Goal: Information Seeking & Learning: Learn about a topic

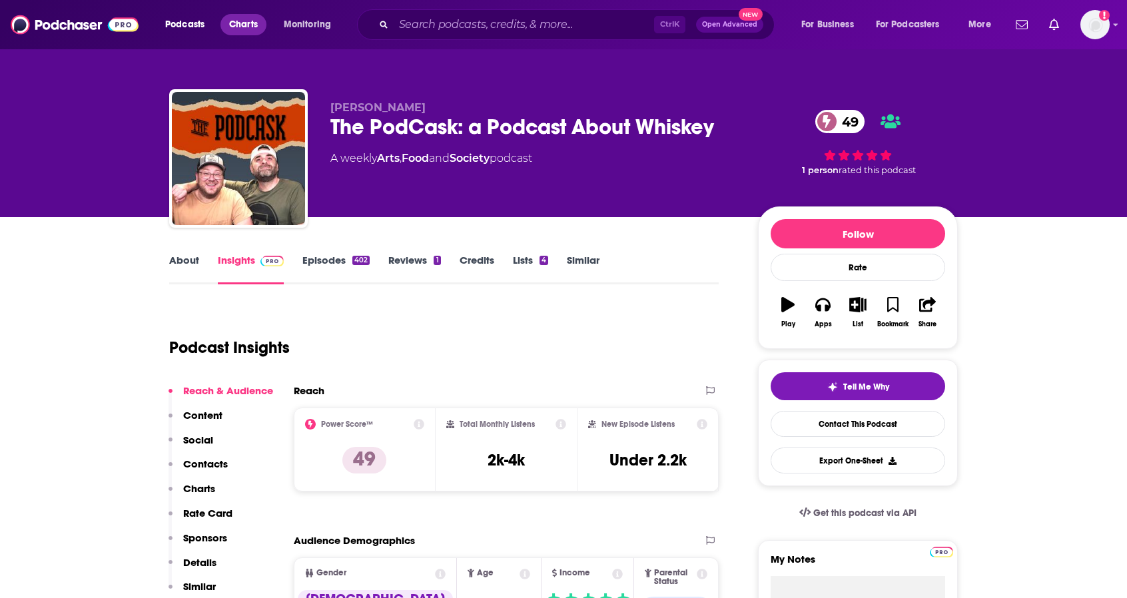
click at [252, 29] on span "Charts" at bounding box center [243, 24] width 29 height 19
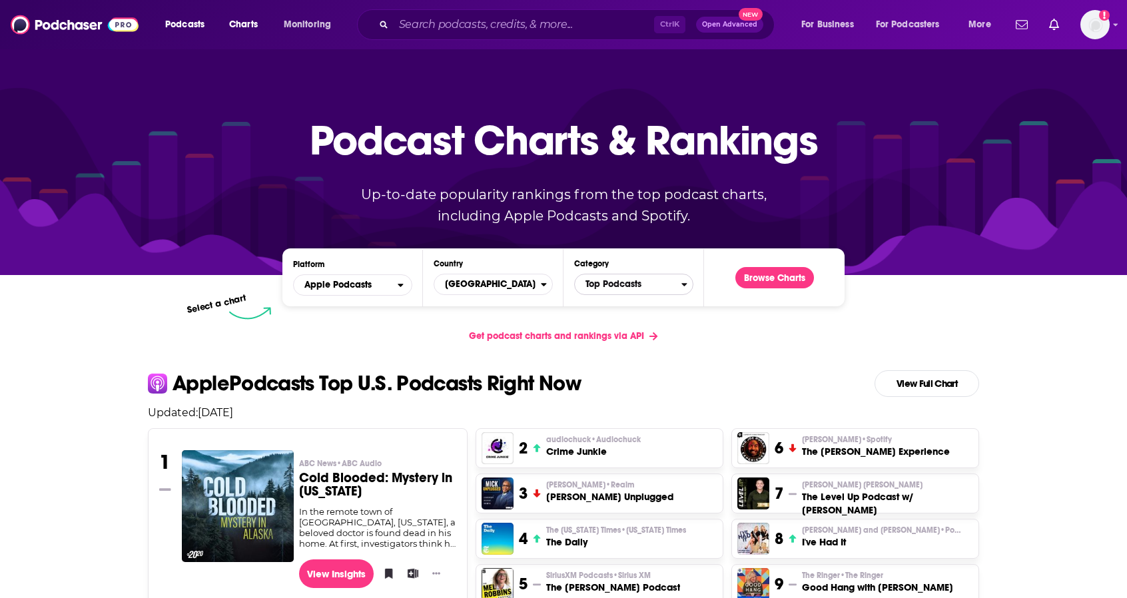
click at [591, 284] on span "Top Podcasts" at bounding box center [628, 284] width 107 height 23
click at [611, 286] on h4 "Select a Category" at bounding box center [628, 285] width 96 height 7
click at [638, 290] on span "Top Podcasts" at bounding box center [628, 284] width 107 height 23
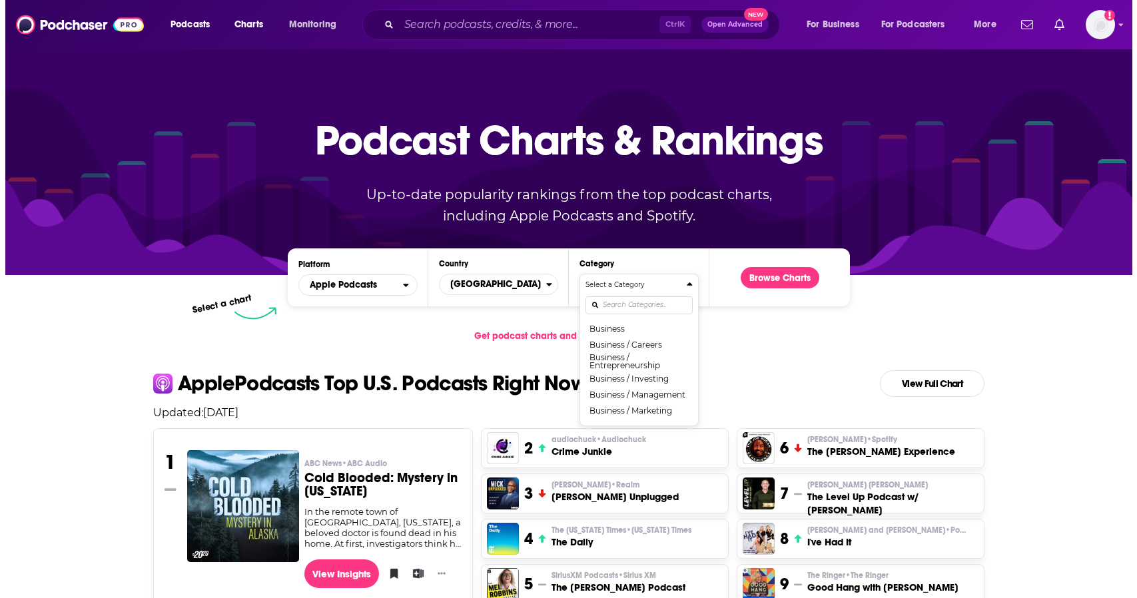
scroll to position [133, 0]
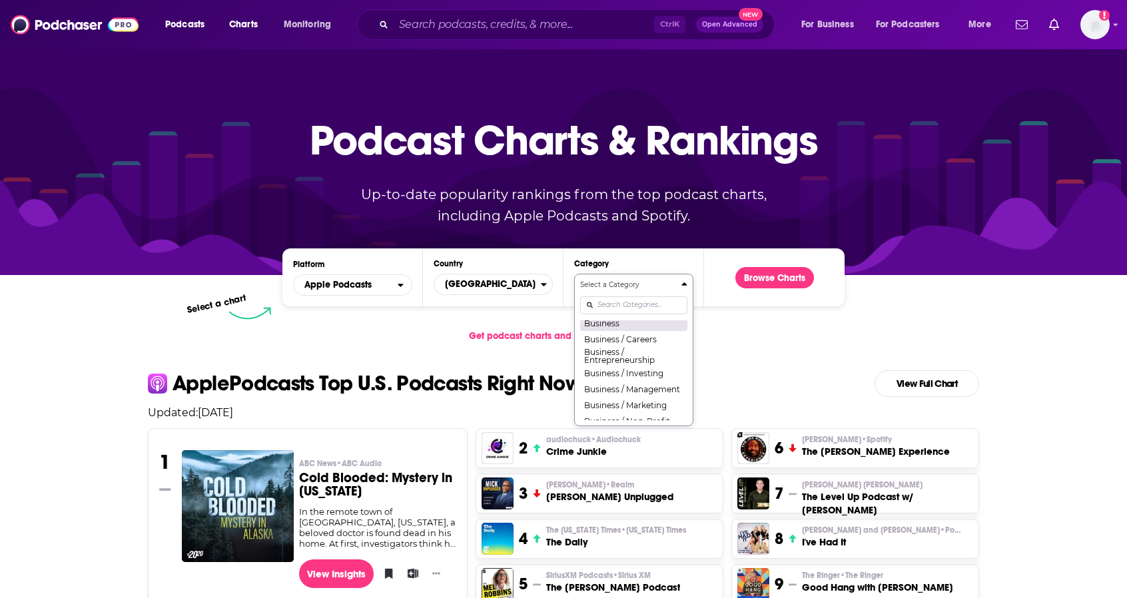
click at [609, 327] on button "Business" at bounding box center [633, 323] width 107 height 16
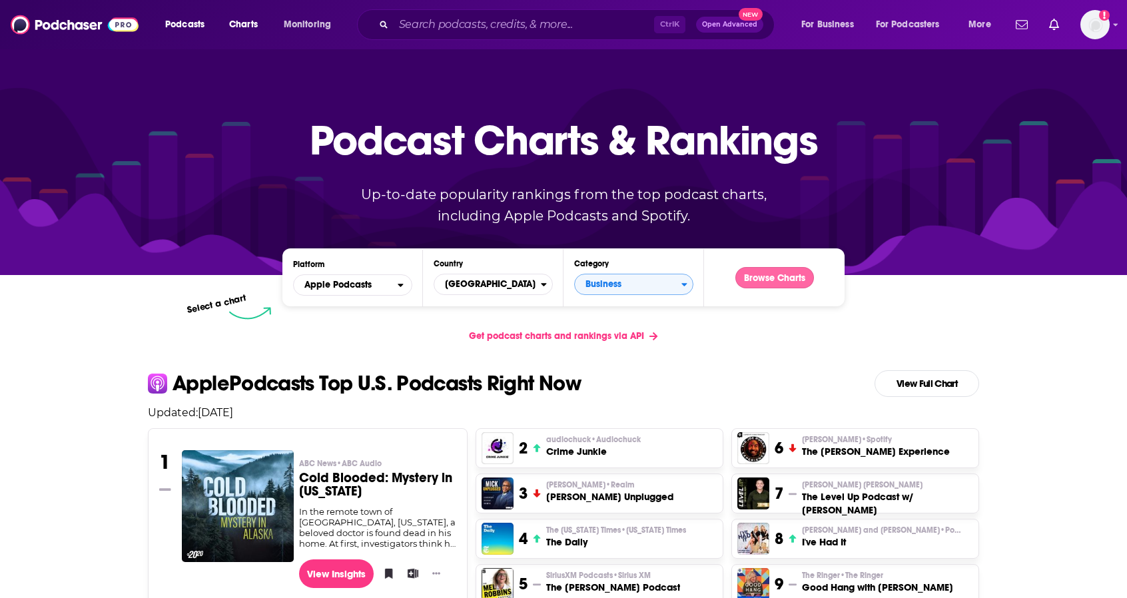
click at [757, 279] on button "Browse Charts" at bounding box center [774, 277] width 79 height 21
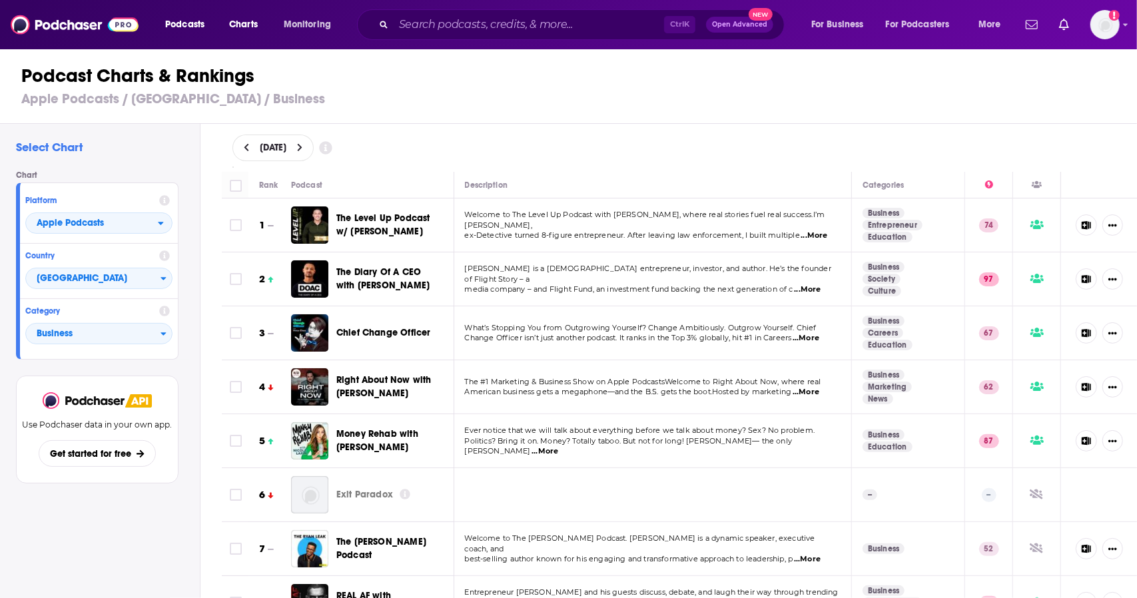
click at [813, 284] on span "...More" at bounding box center [807, 289] width 27 height 11
click at [638, 178] on div "Description" at bounding box center [653, 185] width 376 height 16
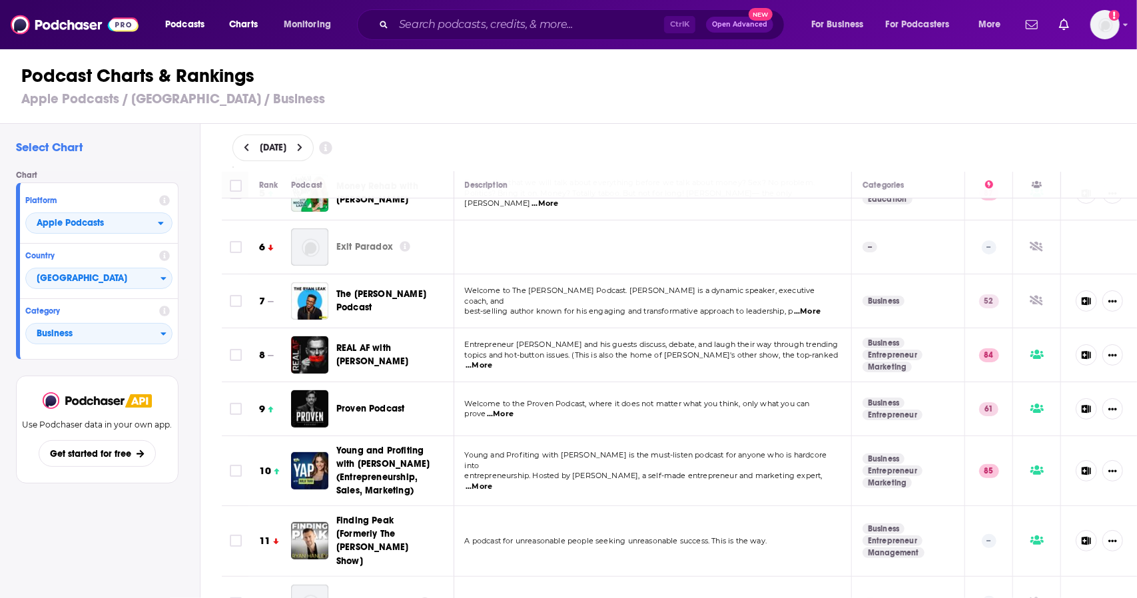
scroll to position [266, 0]
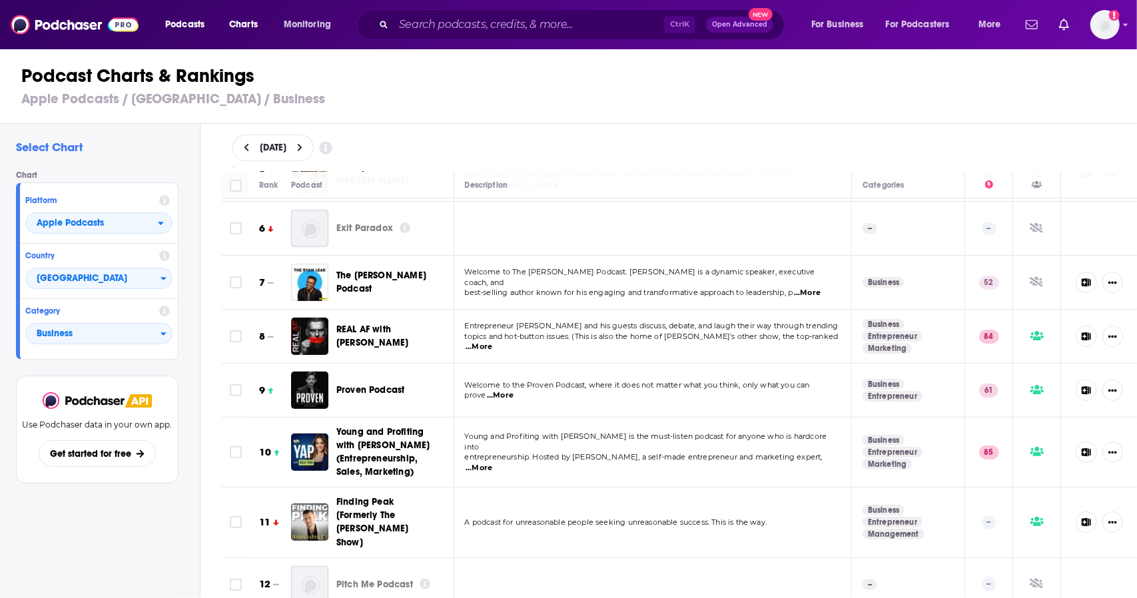
click at [649, 210] on td at bounding box center [653, 229] width 398 height 54
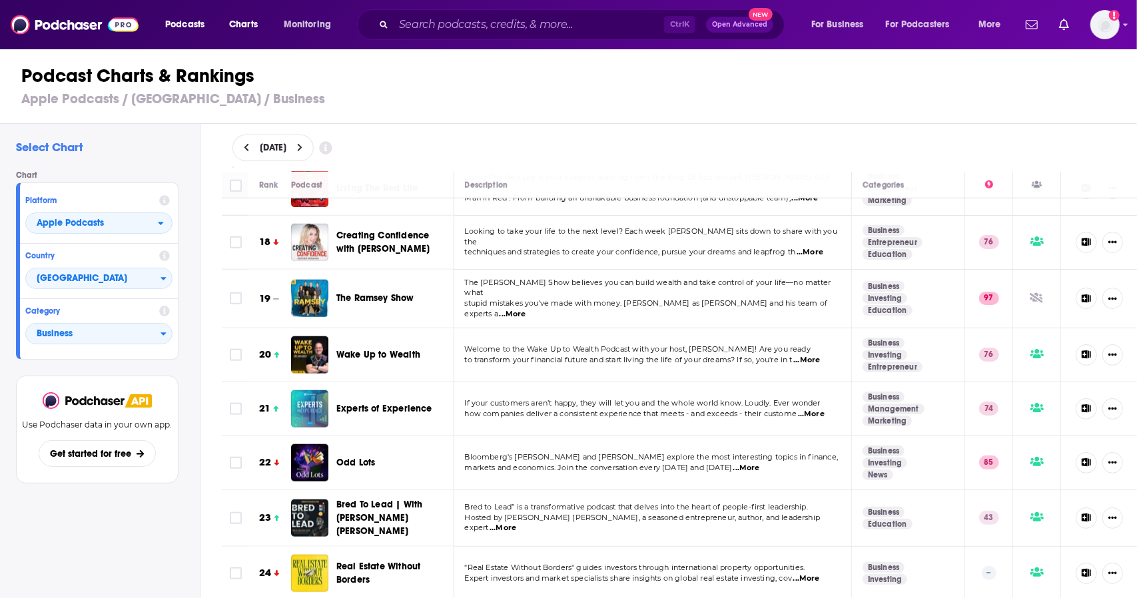
scroll to position [999, 0]
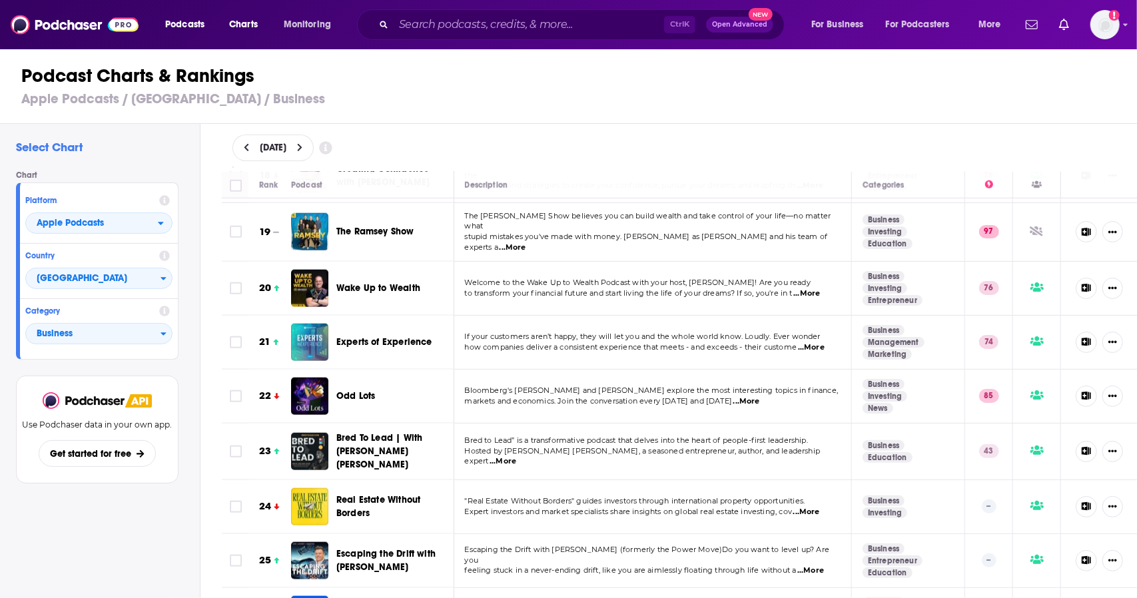
click at [807, 342] on span "...More" at bounding box center [811, 347] width 27 height 11
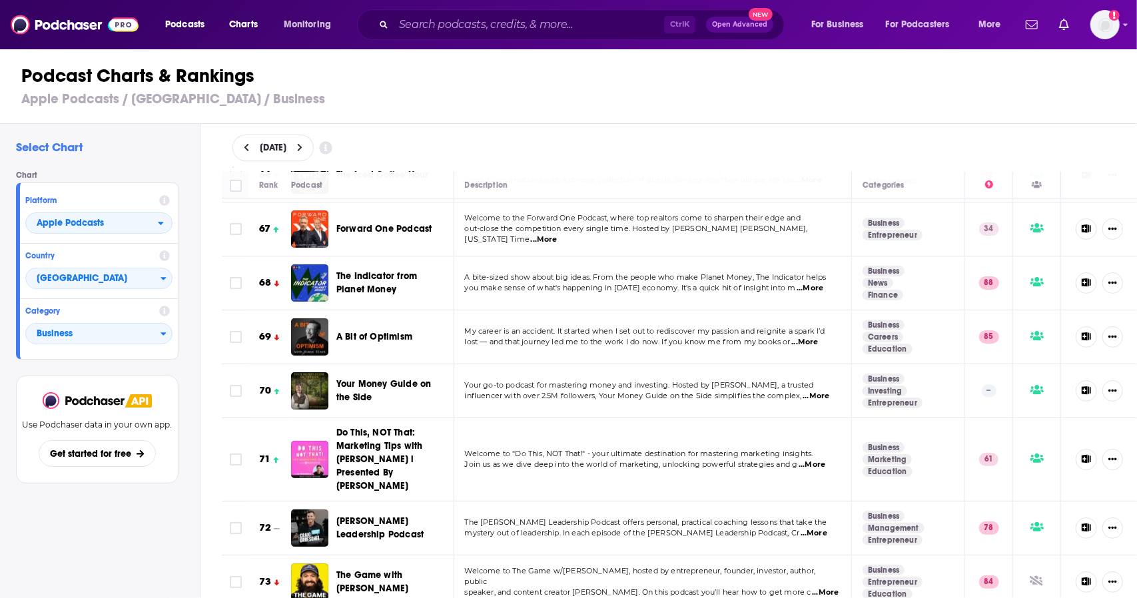
scroll to position [3663, 0]
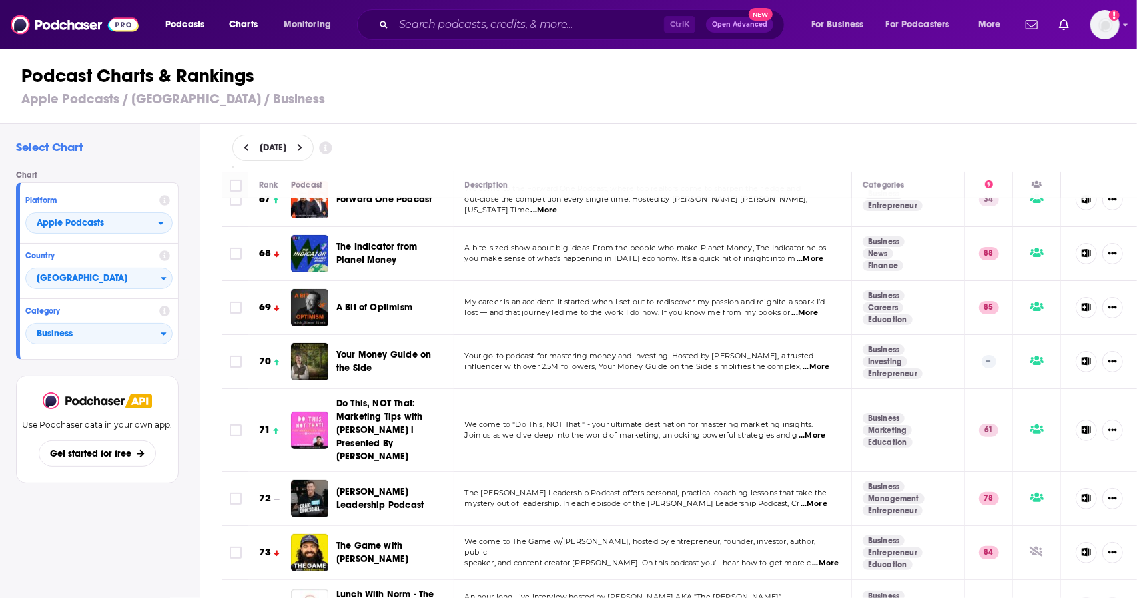
click at [605, 169] on div "[DATE]" at bounding box center [679, 148] width 937 height 48
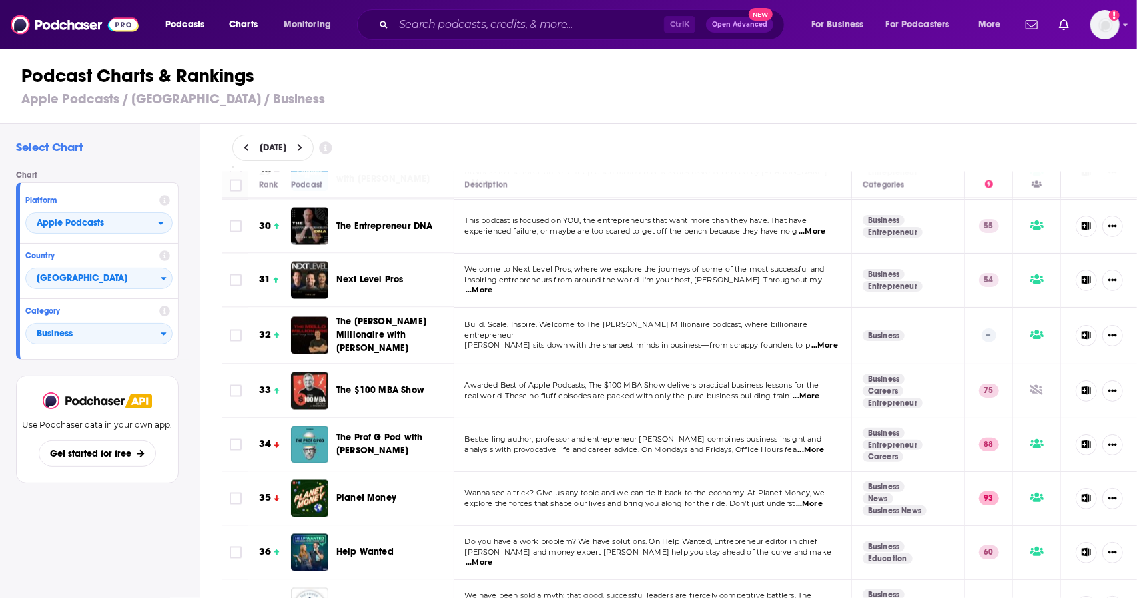
scroll to position [1599, 0]
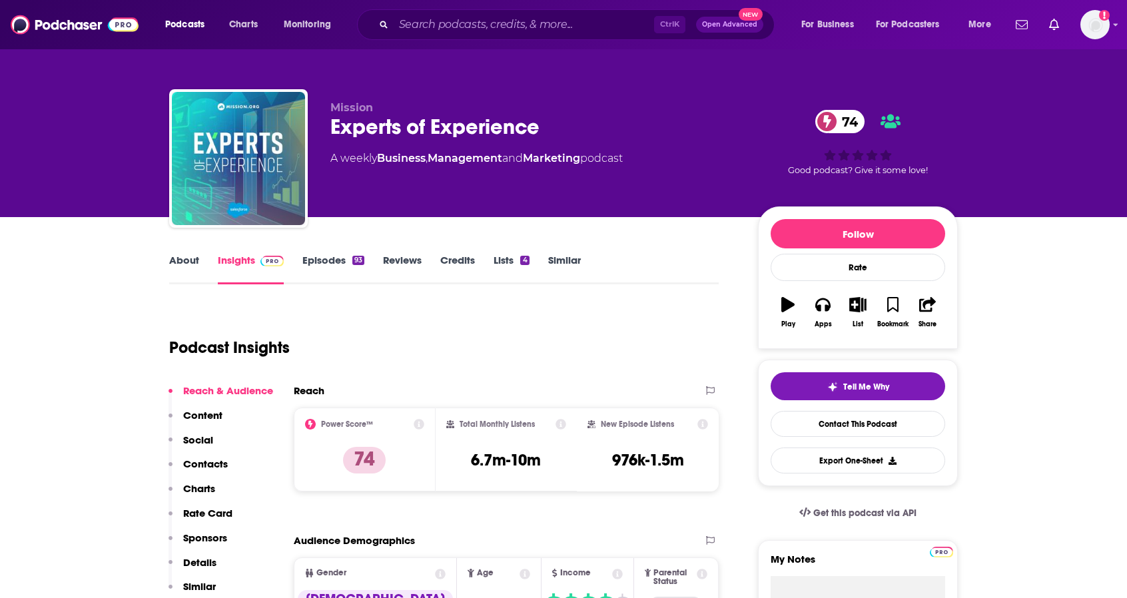
click at [407, 125] on div "Experts of Experience 74" at bounding box center [533, 127] width 406 height 26
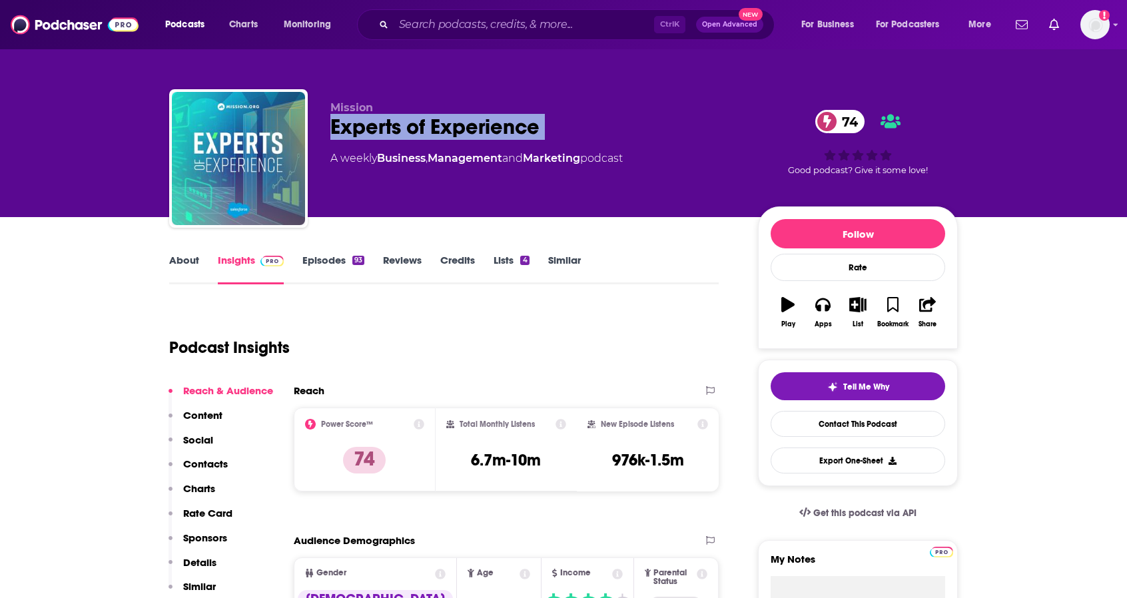
click at [407, 125] on div "Experts of Experience 74" at bounding box center [533, 127] width 406 height 26
copy div "Experts of Experience 74"
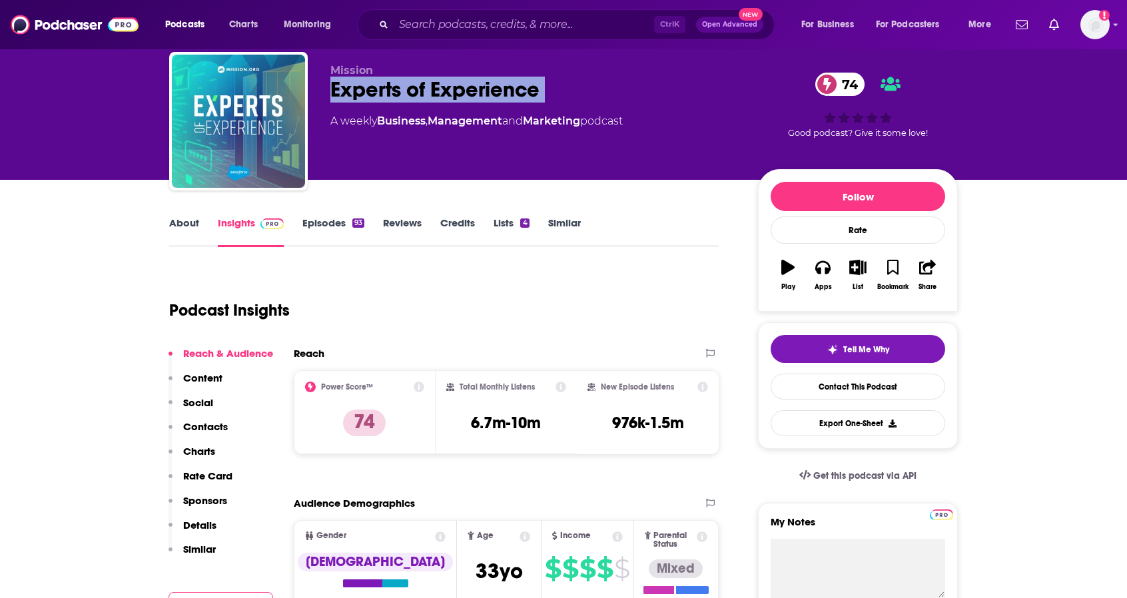
scroll to position [67, 0]
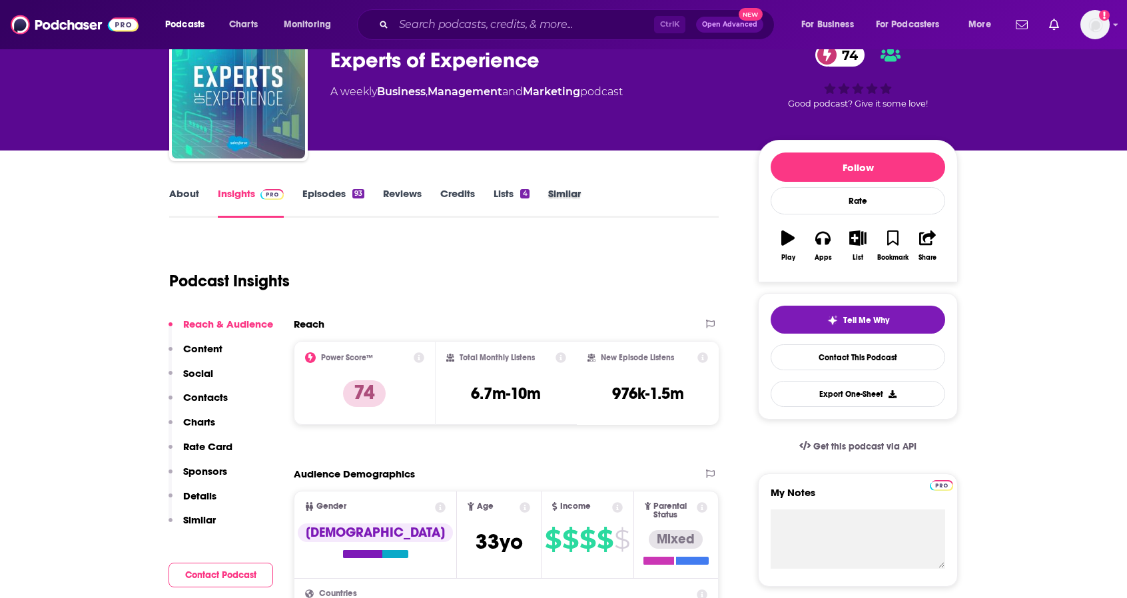
click at [599, 205] on div "Similar" at bounding box center [573, 202] width 51 height 31
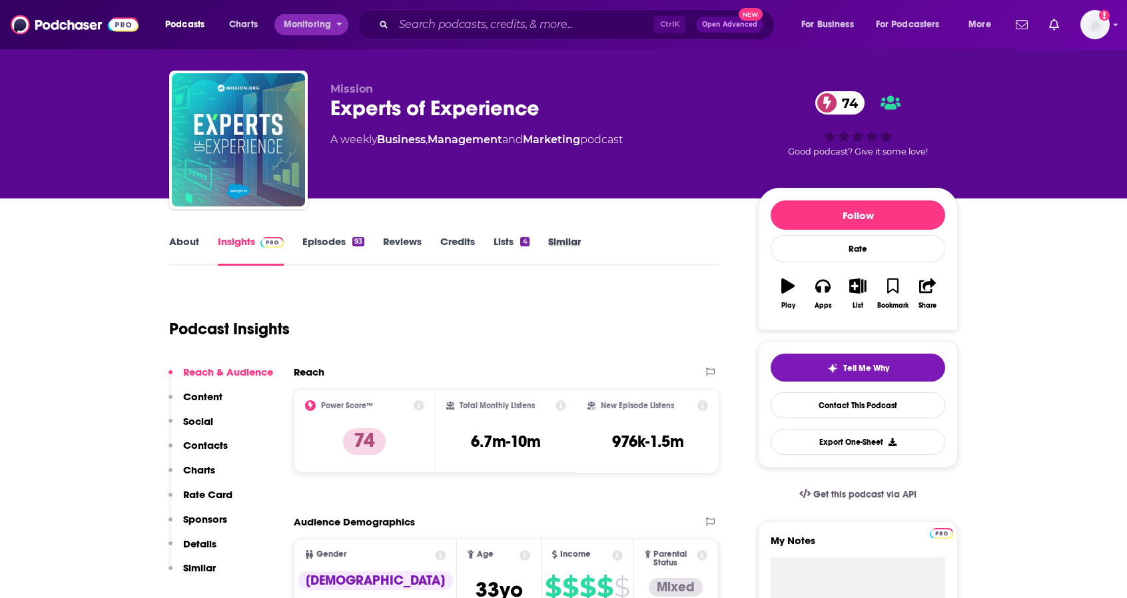
scroll to position [0, 0]
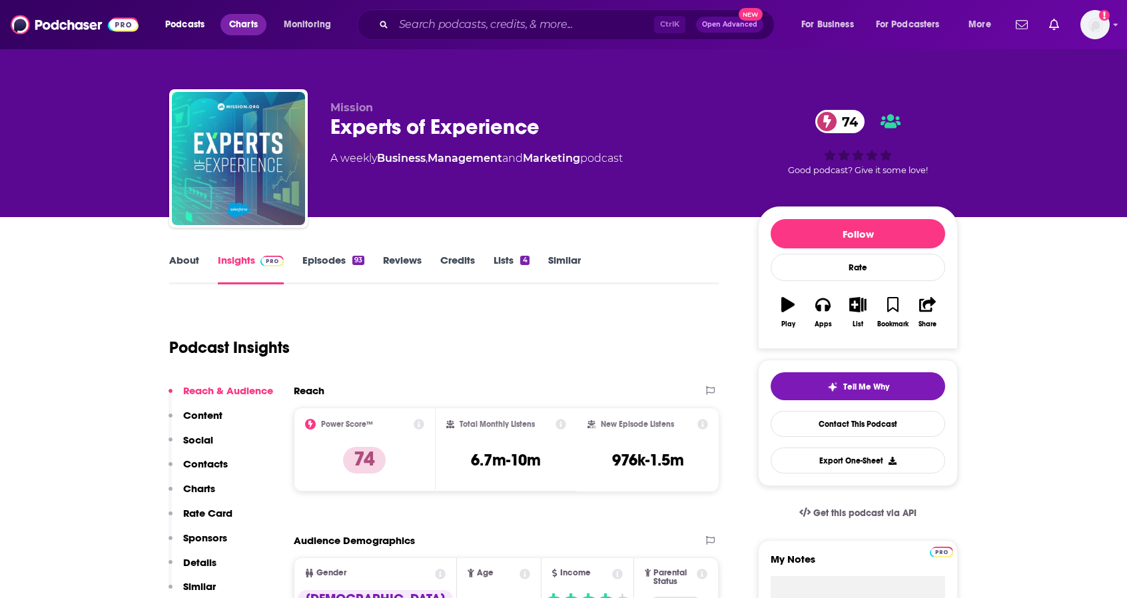
click at [238, 26] on span "Charts" at bounding box center [243, 24] width 29 height 19
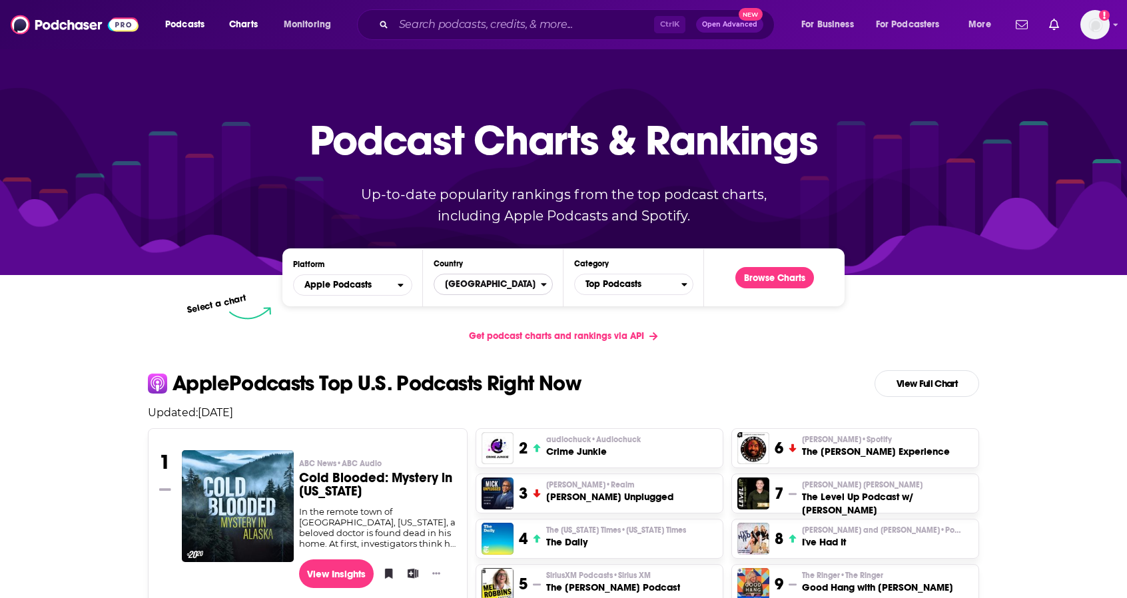
click at [508, 283] on span "[GEOGRAPHIC_DATA]" at bounding box center [487, 284] width 107 height 23
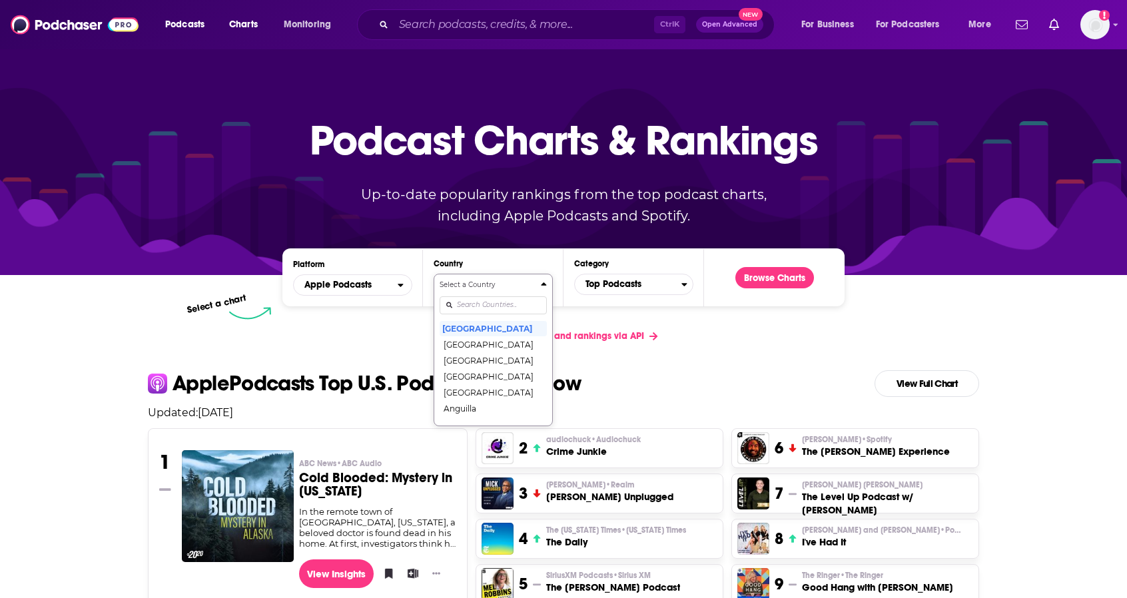
click at [643, 296] on div "Platform Apple Podcasts Country Select a Country [GEOGRAPHIC_DATA] [GEOGRAPHIC_…" at bounding box center [563, 277] width 562 height 58
click at [645, 290] on span "Top Podcasts" at bounding box center [628, 284] width 107 height 23
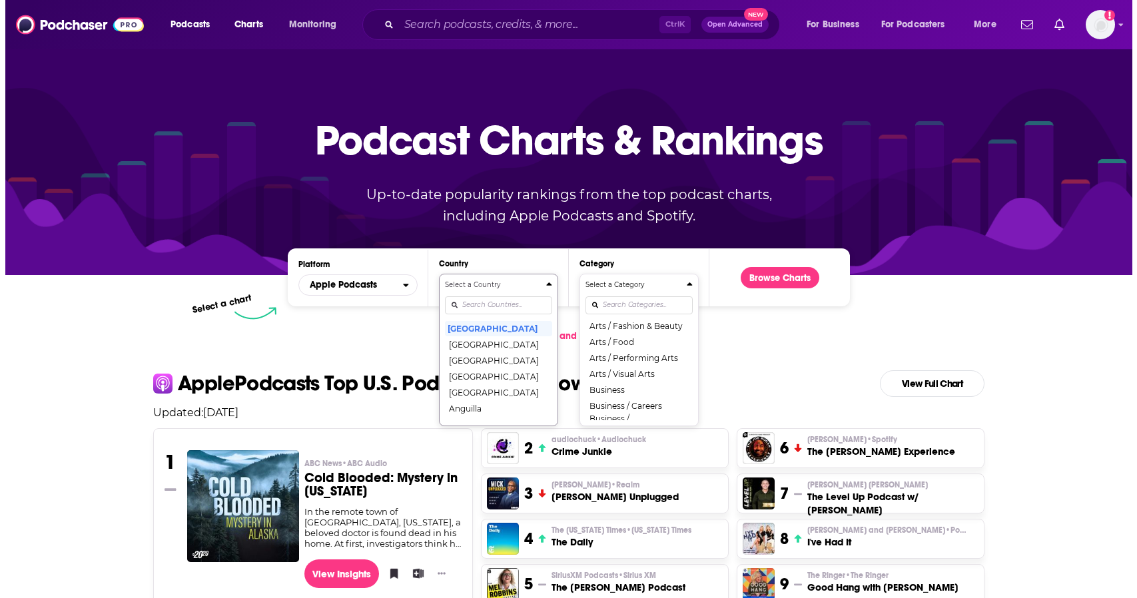
scroll to position [133, 0]
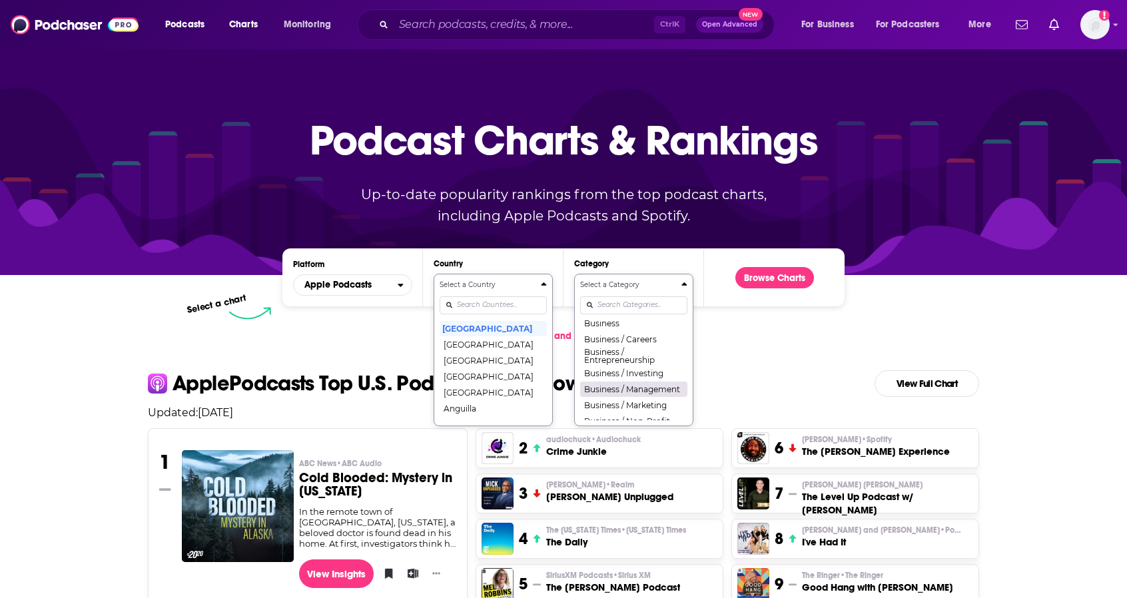
click at [630, 385] on button "Business / Management" at bounding box center [633, 389] width 107 height 16
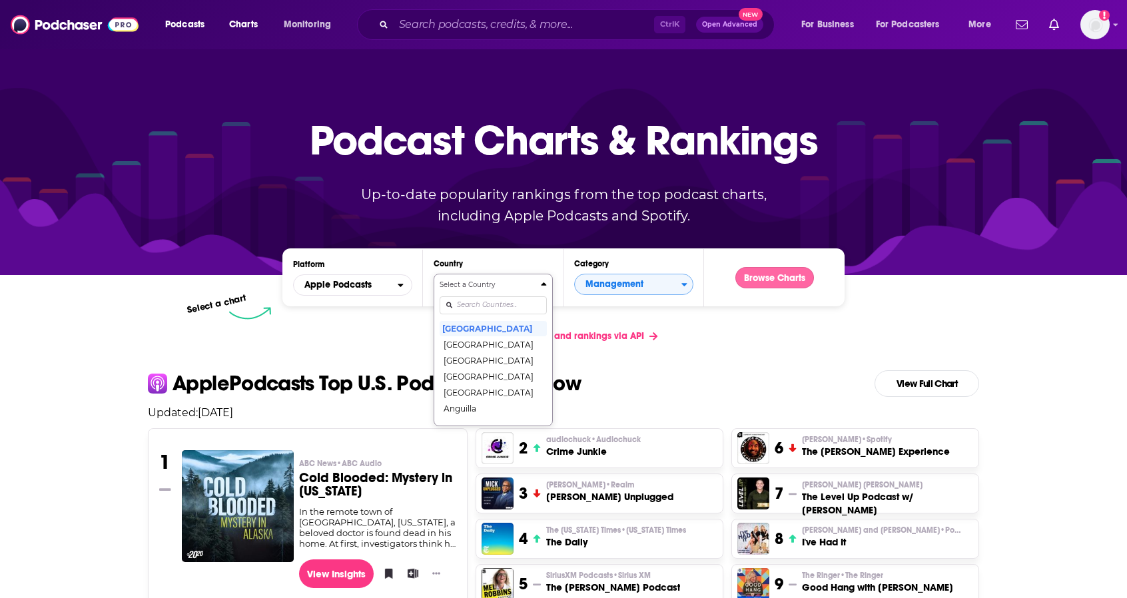
click at [763, 270] on button "Browse Charts" at bounding box center [774, 277] width 79 height 21
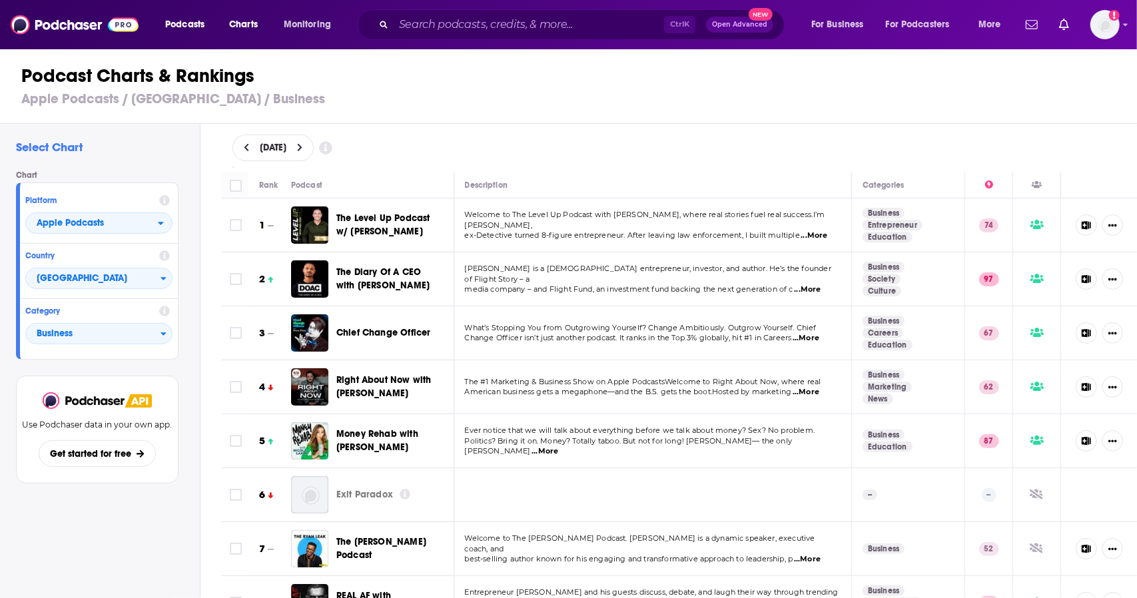
drag, startPoint x: 766, startPoint y: 167, endPoint x: 615, endPoint y: 47, distance: 192.4
click at [766, 167] on div "[DATE]" at bounding box center [679, 148] width 937 height 48
